Goal: Check status: Check status

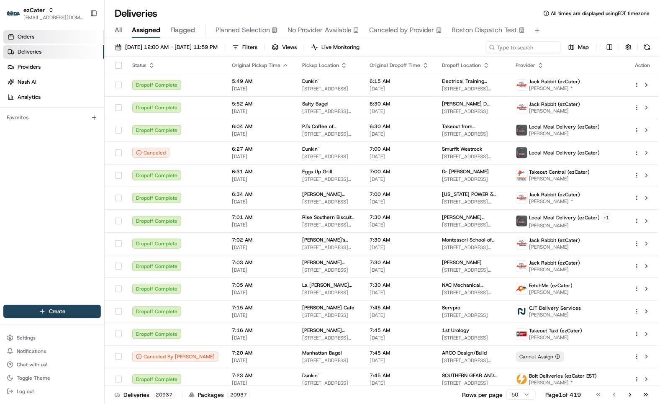
drag, startPoint x: 43, startPoint y: 35, endPoint x: 92, endPoint y: 36, distance: 49.4
click at [43, 35] on link "Orders" at bounding box center [53, 36] width 101 height 13
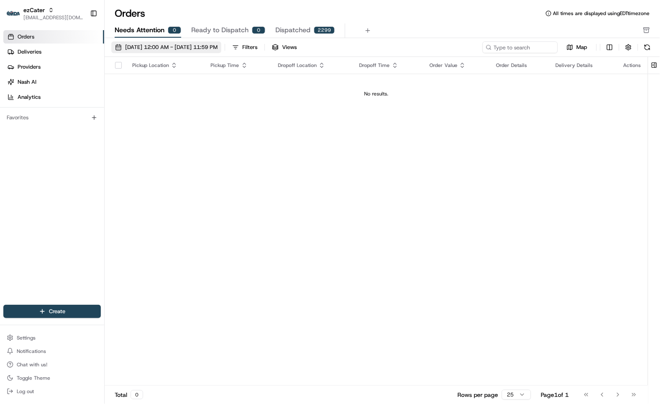
click at [166, 47] on span "[DATE] 12:00 AM - [DATE] 11:59 PM" at bounding box center [171, 48] width 93 height 8
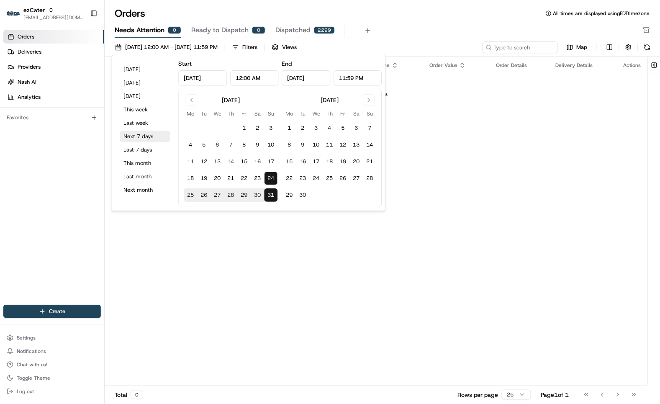
click at [143, 139] on button "Next 7 days" at bounding box center [145, 137] width 50 height 12
click at [178, 249] on div "Pickup Location Pickup Time Dropoff Location Dropoff Time Order Value Order Det…" at bounding box center [377, 221] width 544 height 329
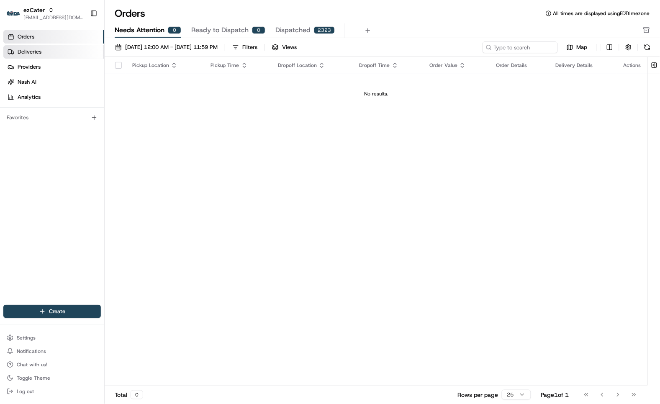
click at [48, 55] on link "Deliveries" at bounding box center [53, 51] width 101 height 13
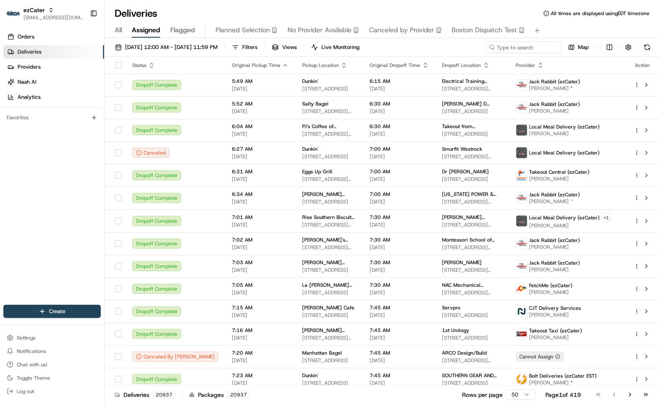
click at [120, 31] on span "All" at bounding box center [118, 30] width 7 height 10
